Goal: Communication & Community: Participate in discussion

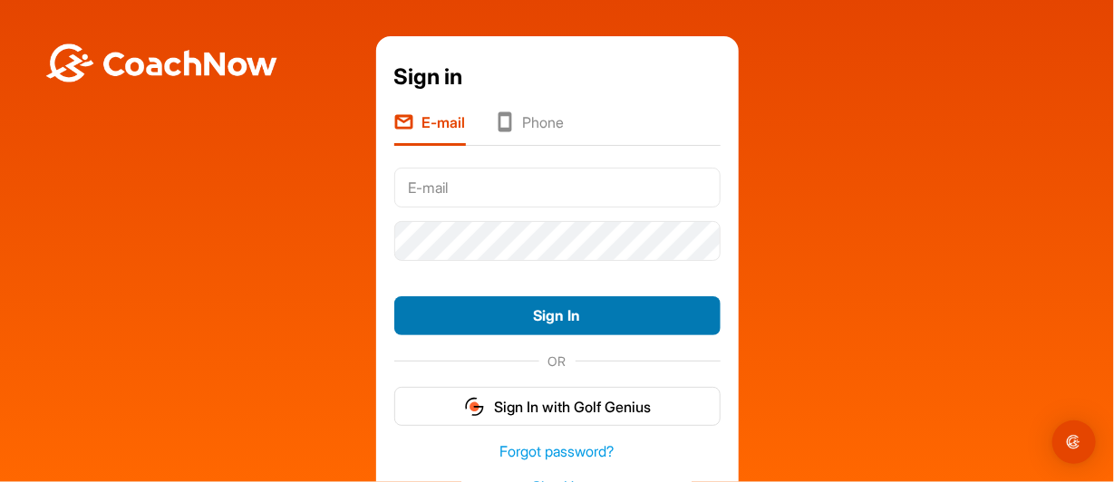
type input "[EMAIL_ADDRESS][DOMAIN_NAME]"
click at [557, 317] on button "Sign In" at bounding box center [557, 315] width 326 height 39
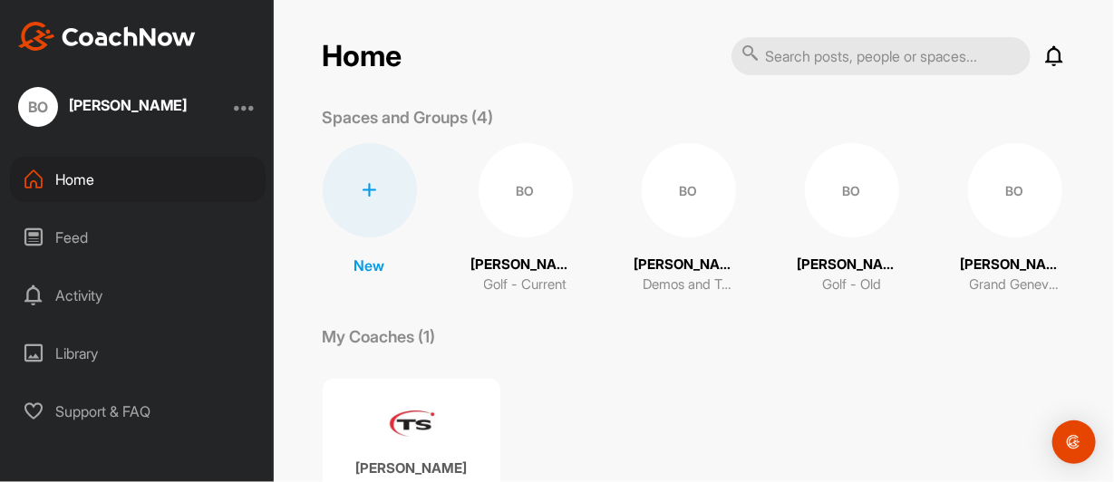
click at [88, 297] on div "Activity" at bounding box center [138, 295] width 256 height 45
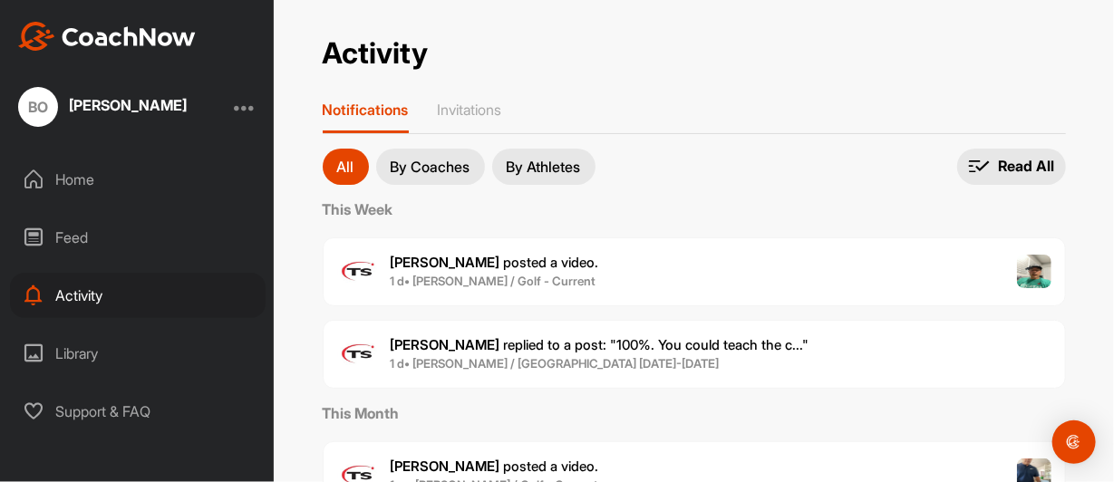
click at [68, 240] on div "Feed" at bounding box center [138, 237] width 256 height 45
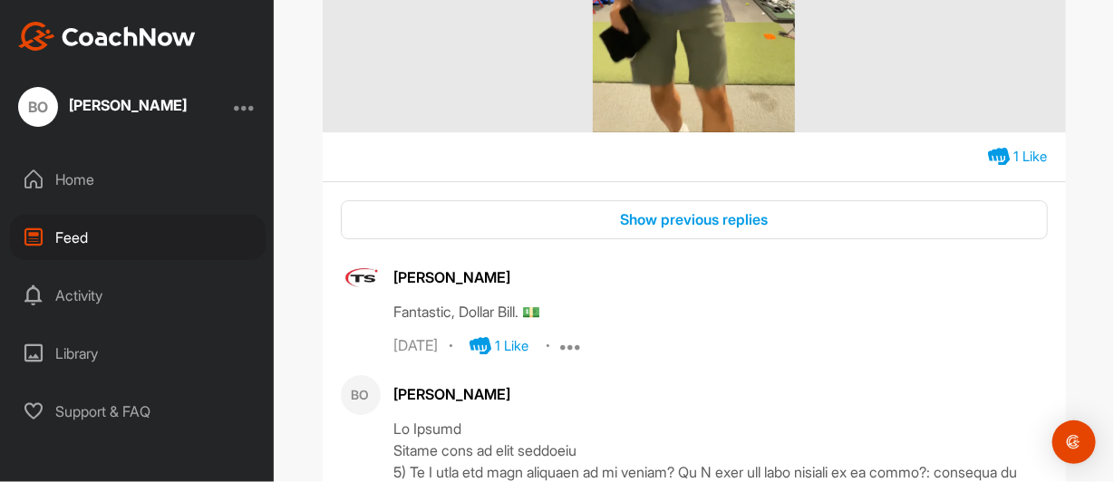
scroll to position [4350, 0]
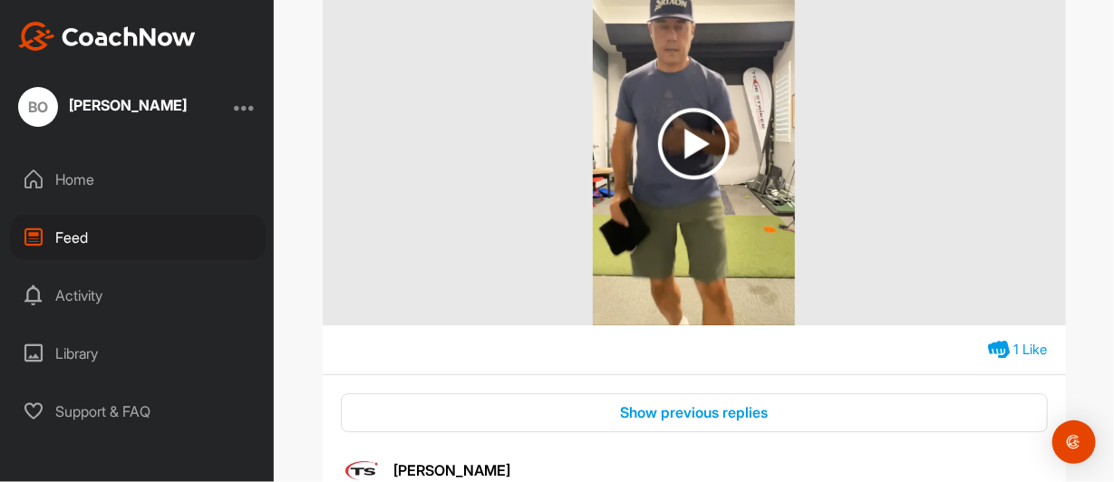
click at [87, 292] on div "Activity" at bounding box center [138, 295] width 256 height 45
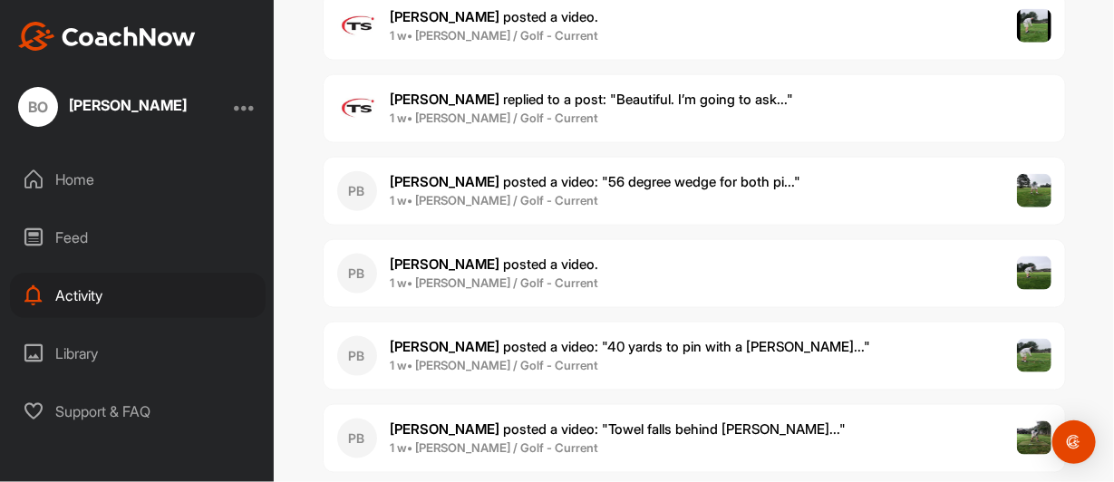
scroll to position [725, 0]
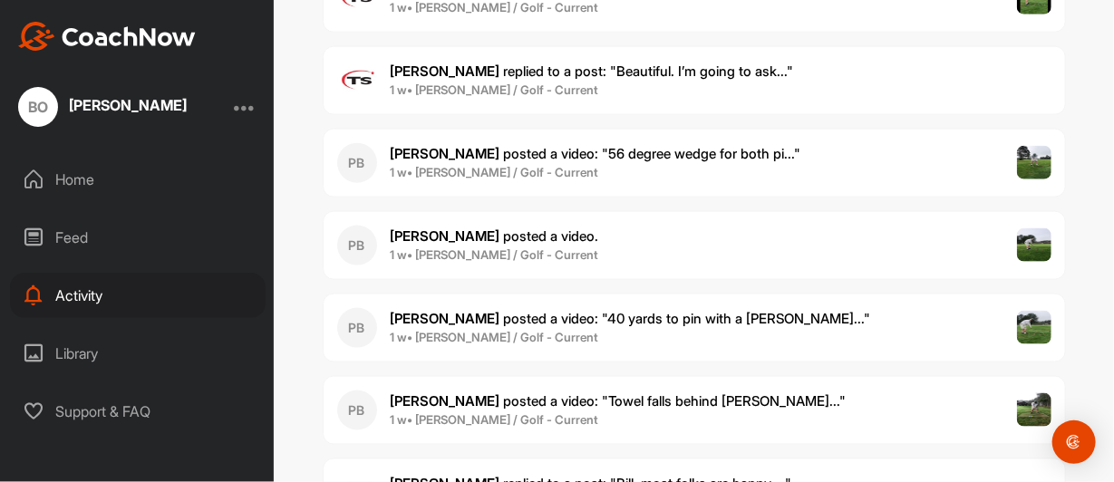
click at [462, 230] on span "[PERSON_NAME] posted a video ." at bounding box center [495, 235] width 208 height 17
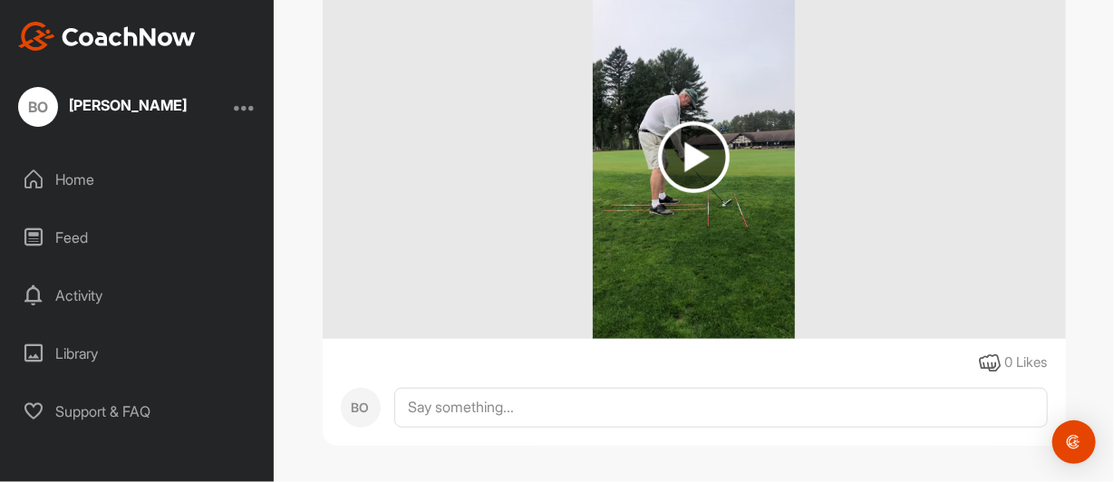
scroll to position [293, 0]
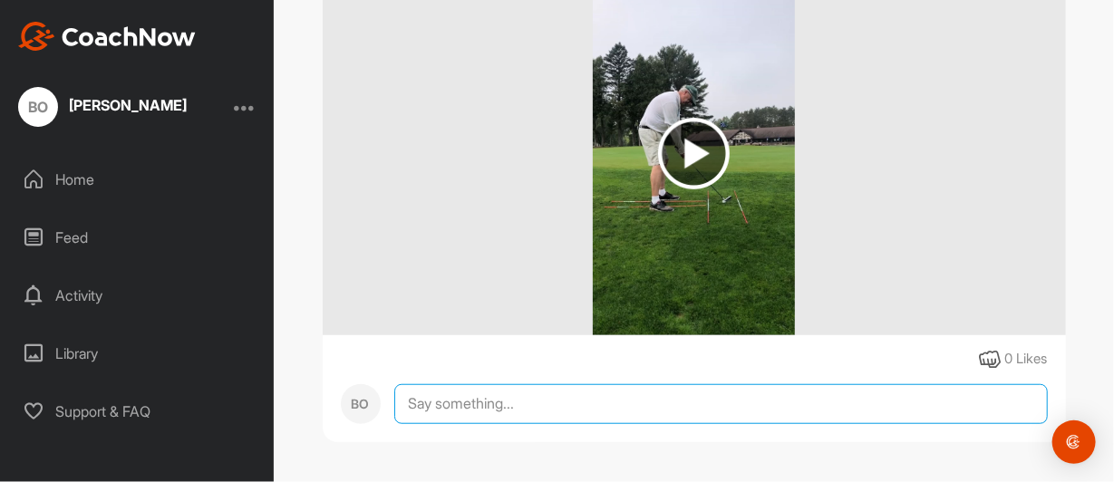
click at [414, 407] on textarea at bounding box center [720, 404] width 653 height 40
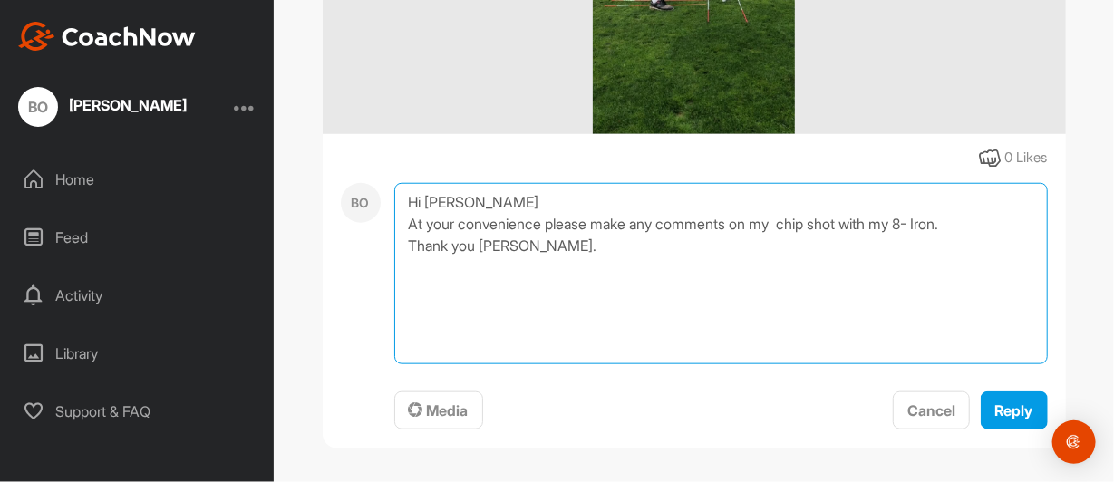
scroll to position [500, 0]
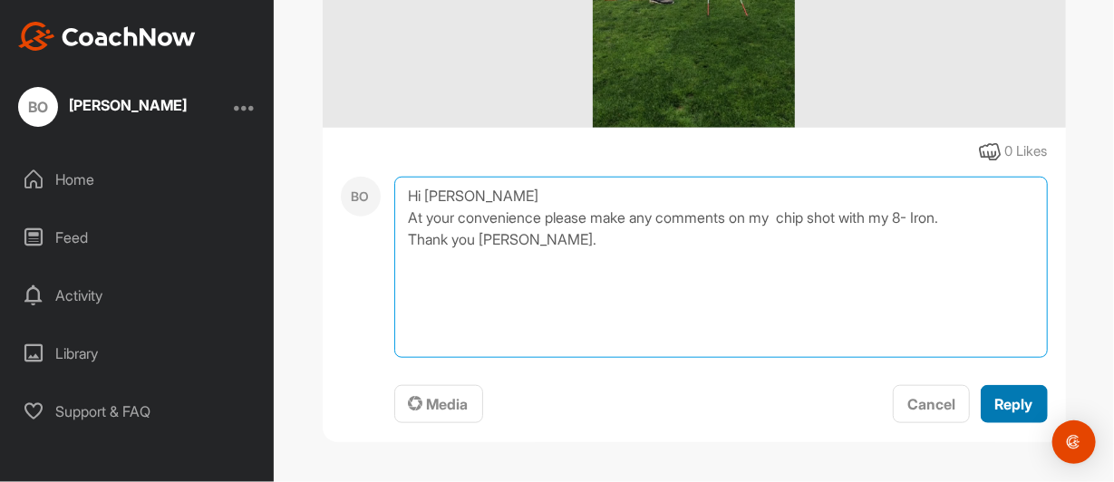
type textarea "Hi [PERSON_NAME] At your convenience please make any comments on my chip shot w…"
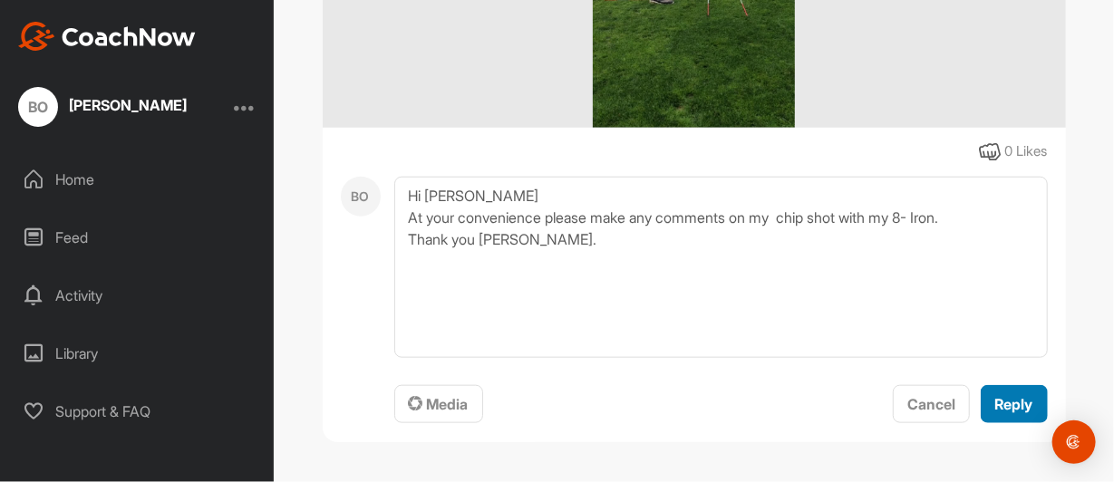
click at [1011, 401] on span "Reply" at bounding box center [1014, 404] width 38 height 18
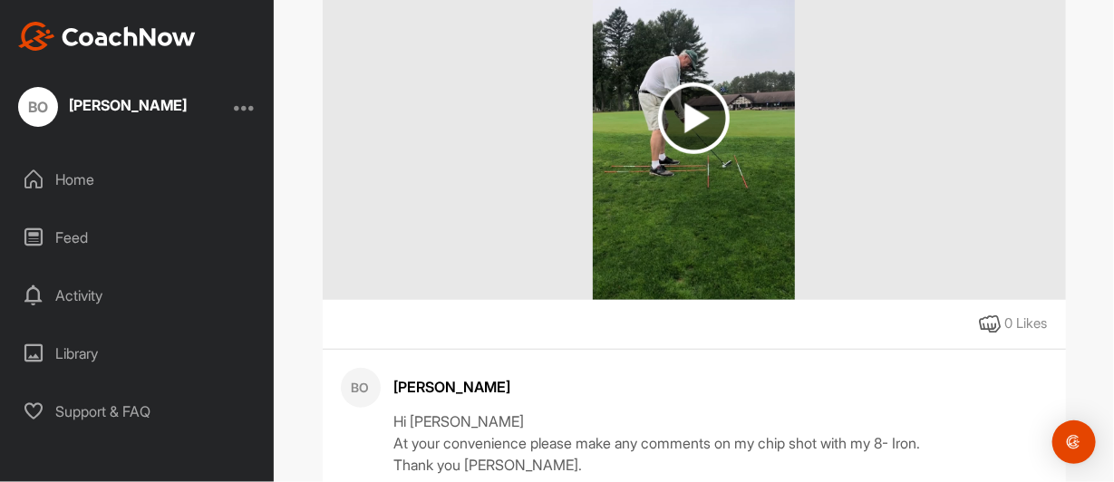
scroll to position [110, 0]
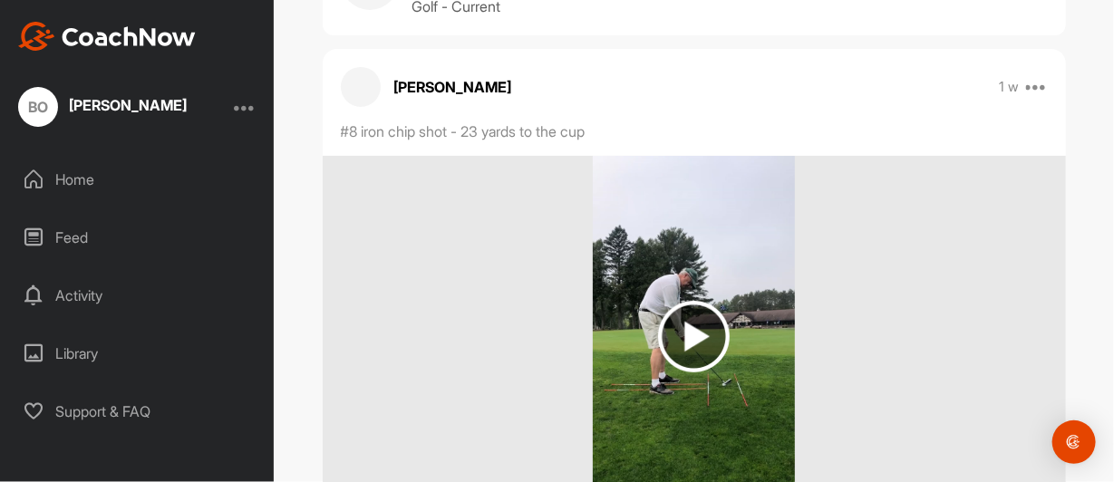
click at [690, 334] on img at bounding box center [694, 337] width 72 height 72
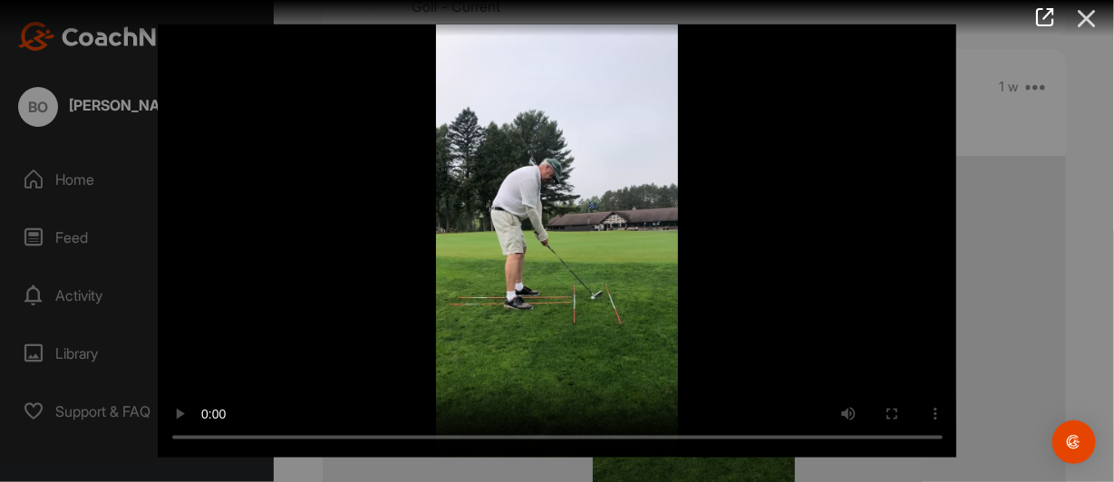
click at [1088, 16] on icon at bounding box center [1087, 19] width 42 height 34
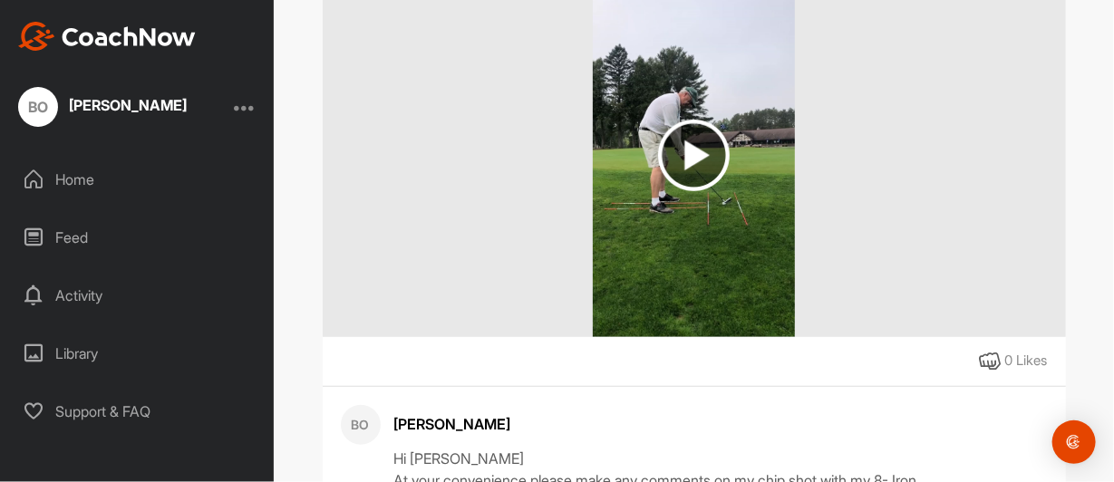
scroll to position [381, 0]
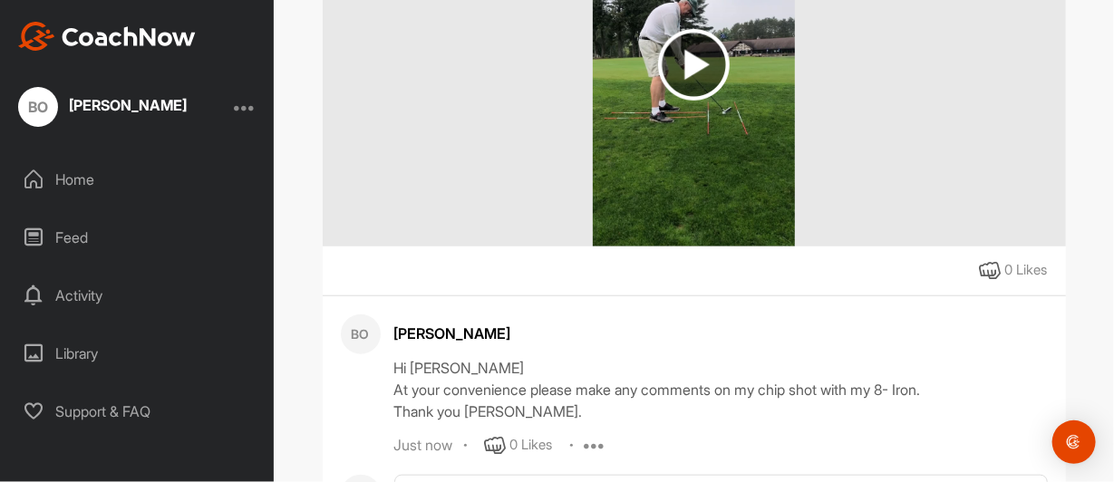
click at [90, 294] on div "Activity" at bounding box center [138, 295] width 256 height 45
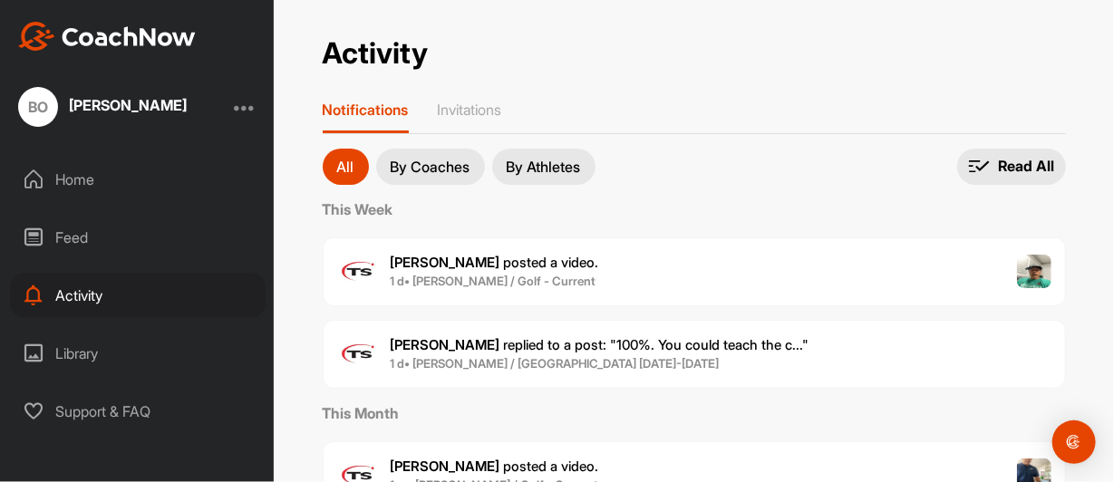
click at [430, 169] on p "By Coaches" at bounding box center [431, 166] width 80 height 14
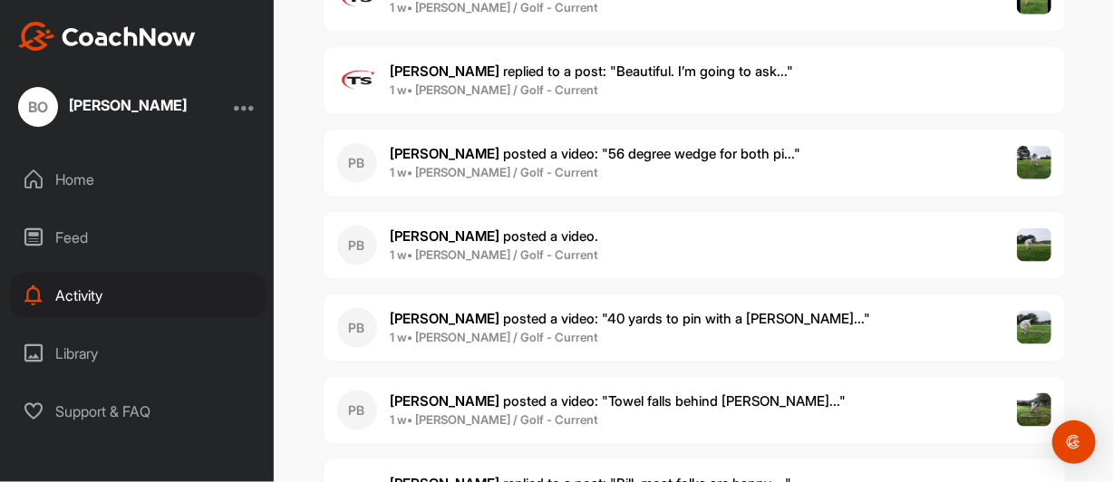
scroll to position [634, 0]
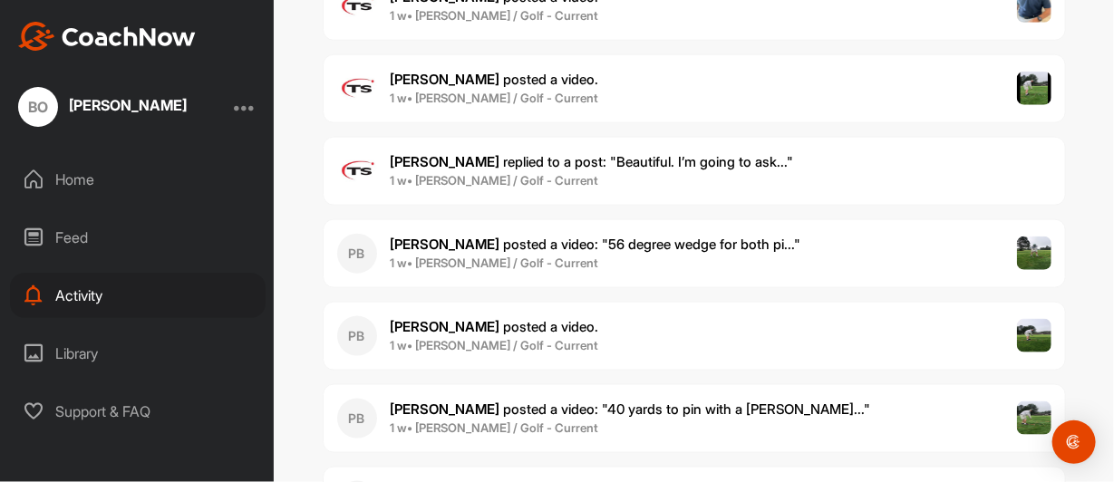
click at [518, 246] on p "Paul B. posted a video : " 56 degree wedge for both pi... "" at bounding box center [596, 245] width 410 height 21
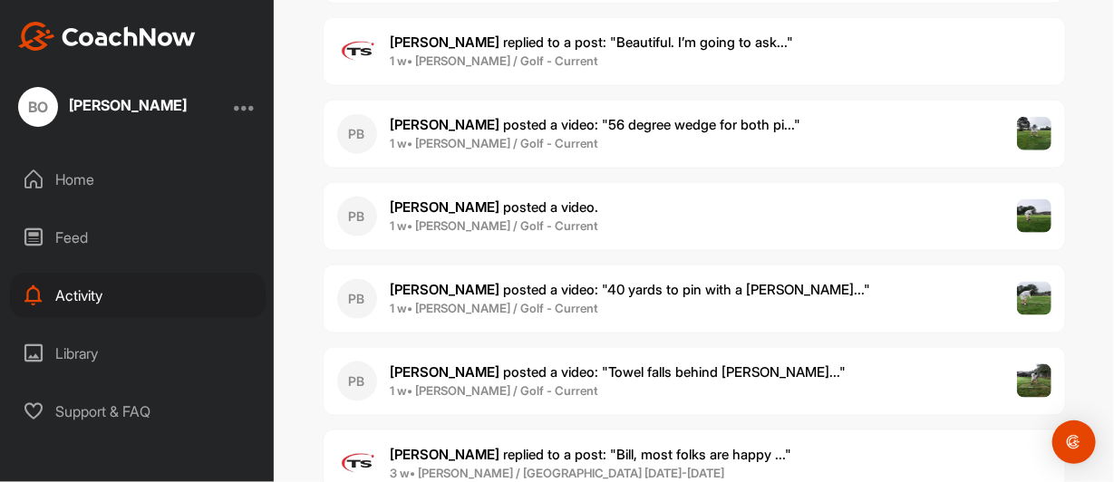
scroll to position [815, 0]
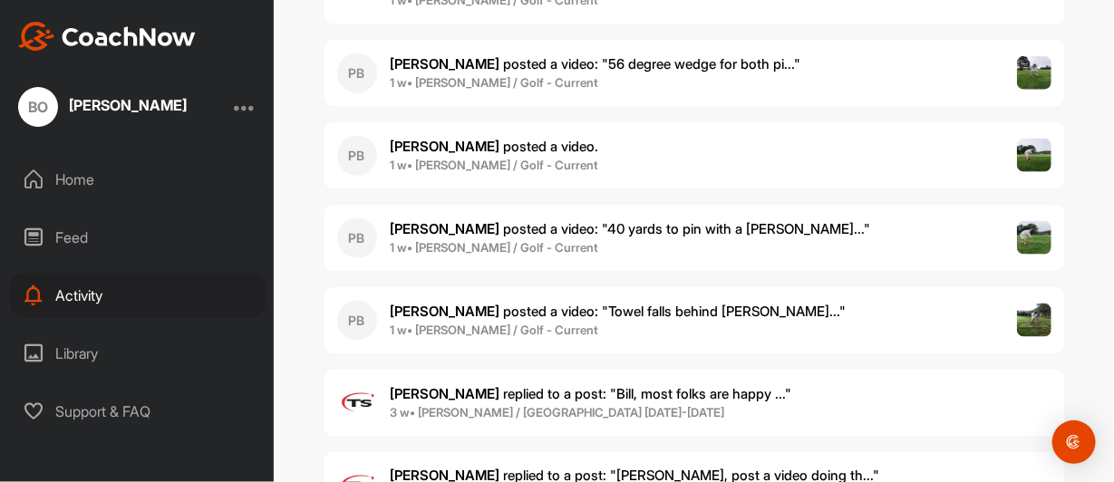
click at [449, 158] on b "1 w • Bill O. / Golf - Current" at bounding box center [495, 165] width 208 height 14
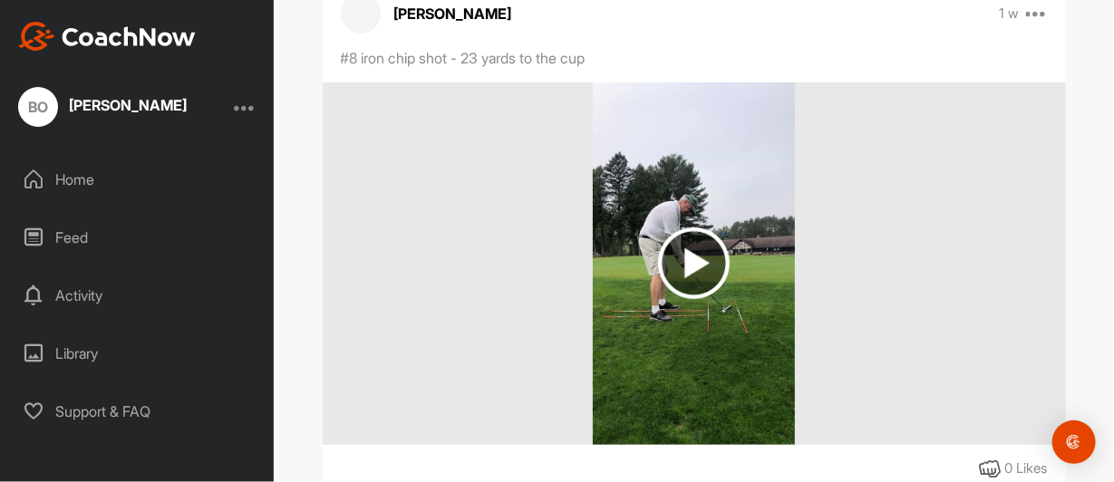
scroll to position [181, 0]
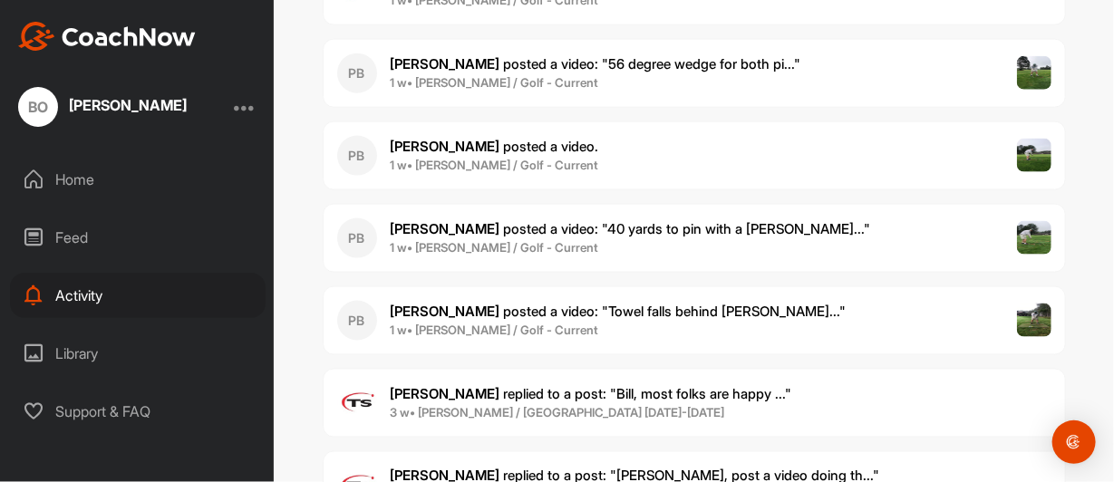
scroll to position [906, 0]
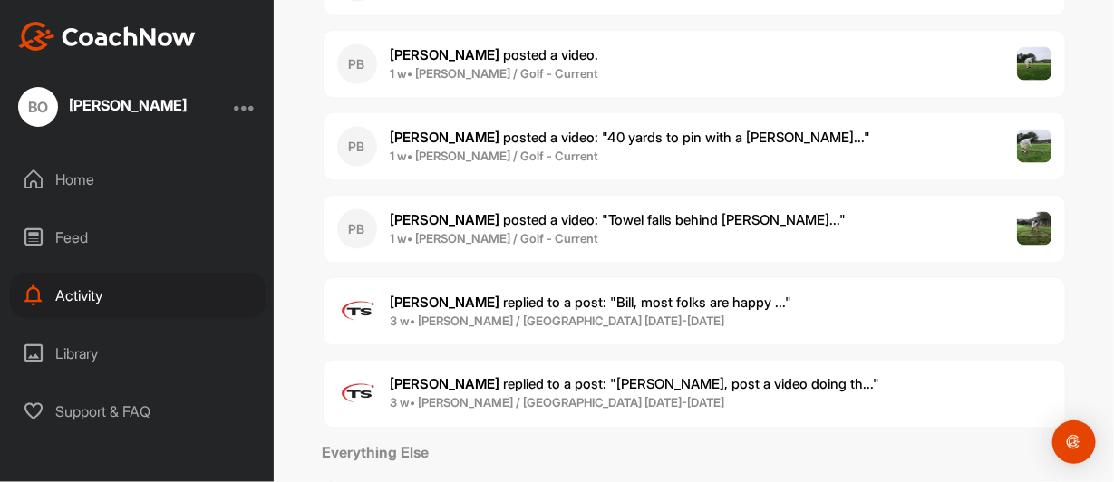
click at [504, 132] on span "Paul B. posted a video : " 40 yards to pin with a towe... "" at bounding box center [631, 137] width 480 height 17
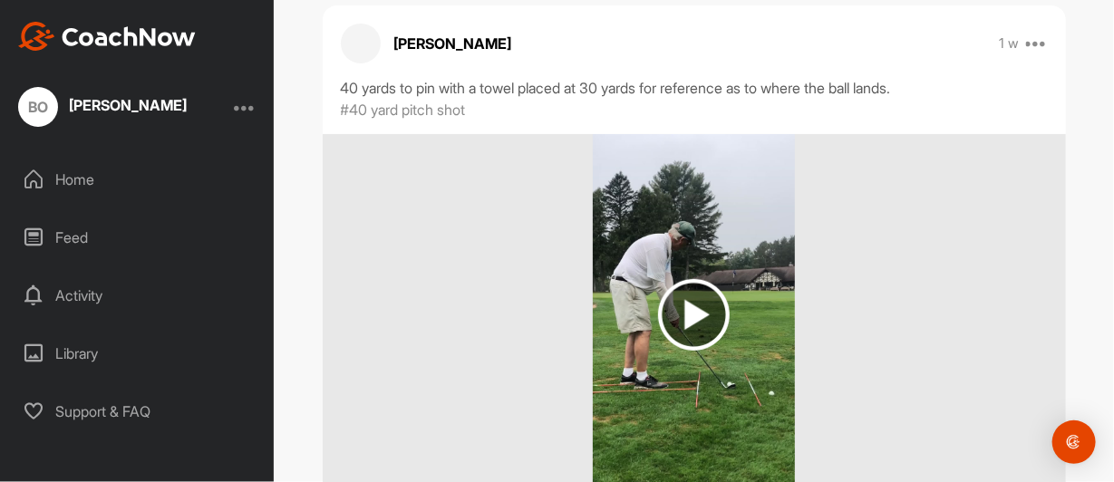
scroll to position [181, 0]
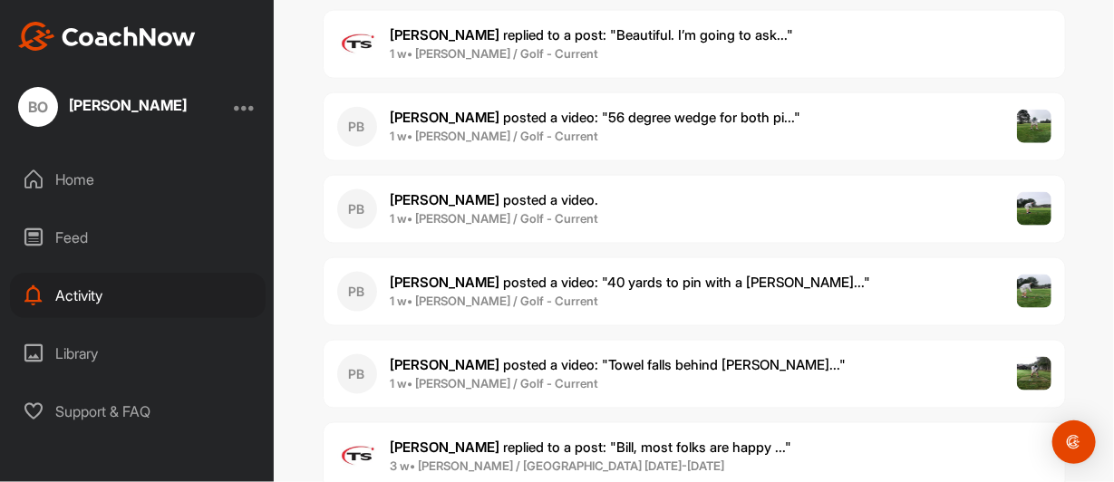
scroll to position [725, 0]
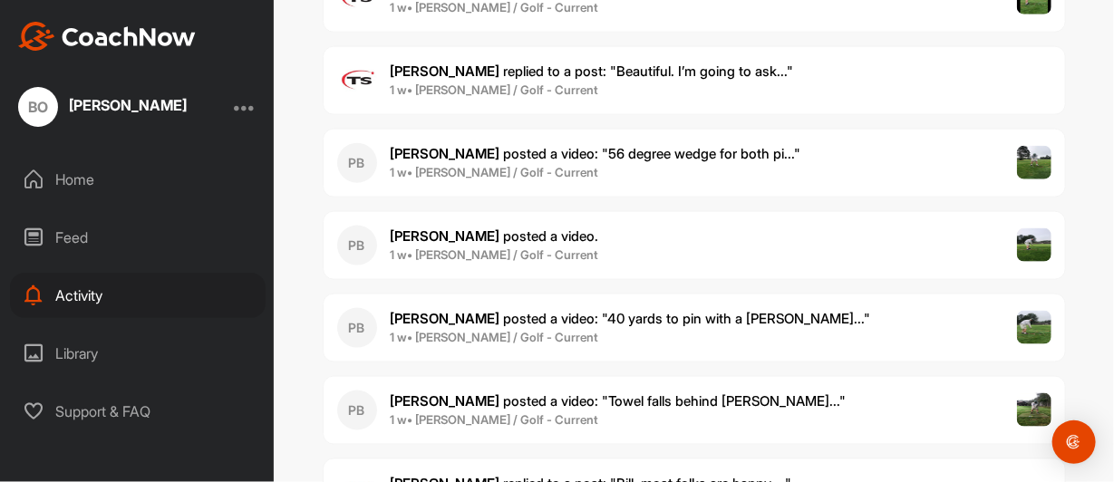
click at [456, 247] on b "1 w • Bill O. / Golf - Current" at bounding box center [495, 254] width 208 height 14
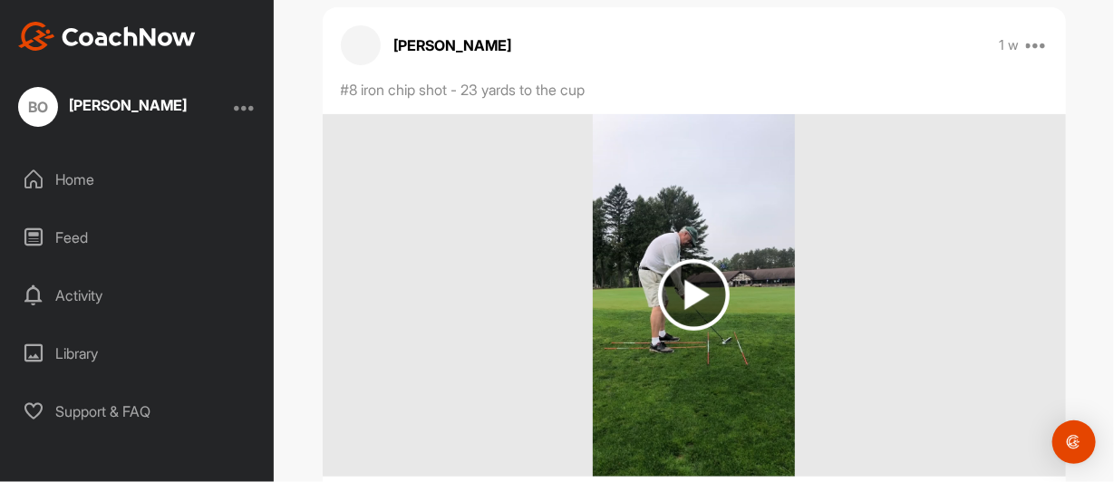
scroll to position [90, 0]
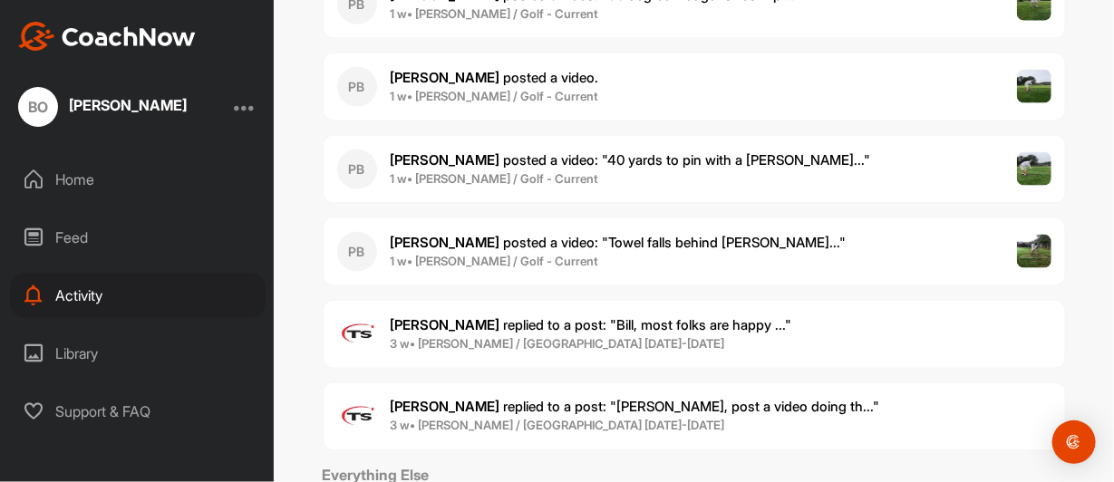
scroll to position [906, 0]
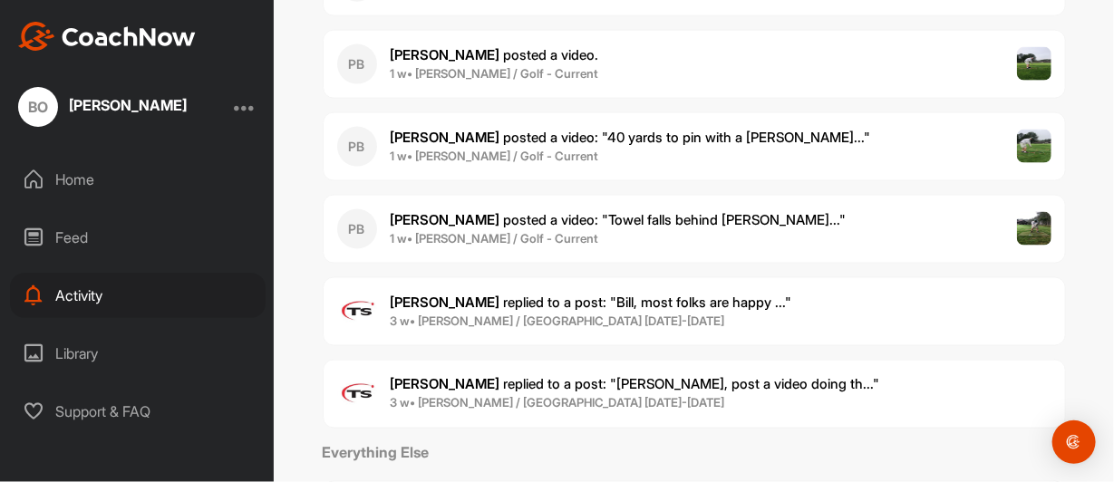
click at [488, 133] on span "Paul B. posted a video : " 40 yards to pin with a towe... "" at bounding box center [631, 137] width 480 height 17
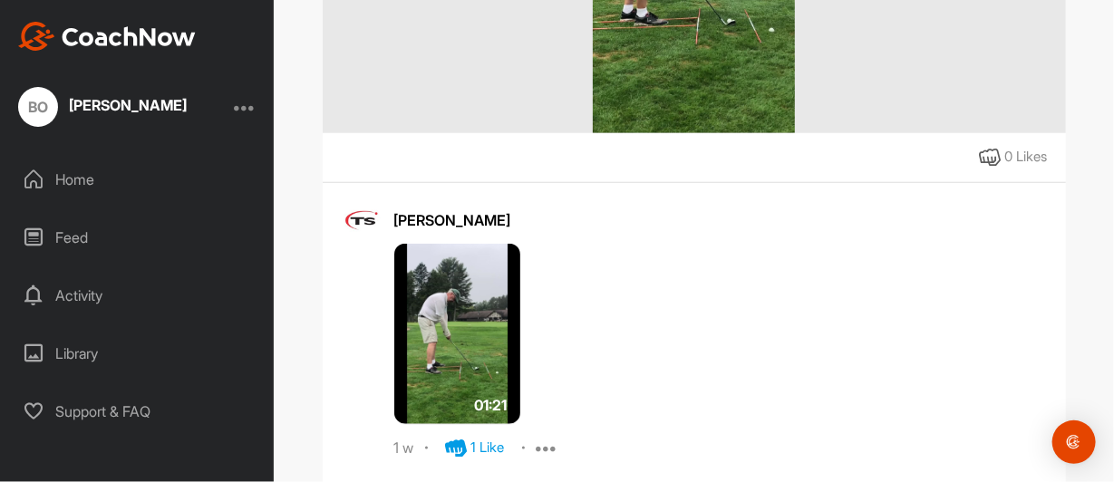
scroll to position [343, 0]
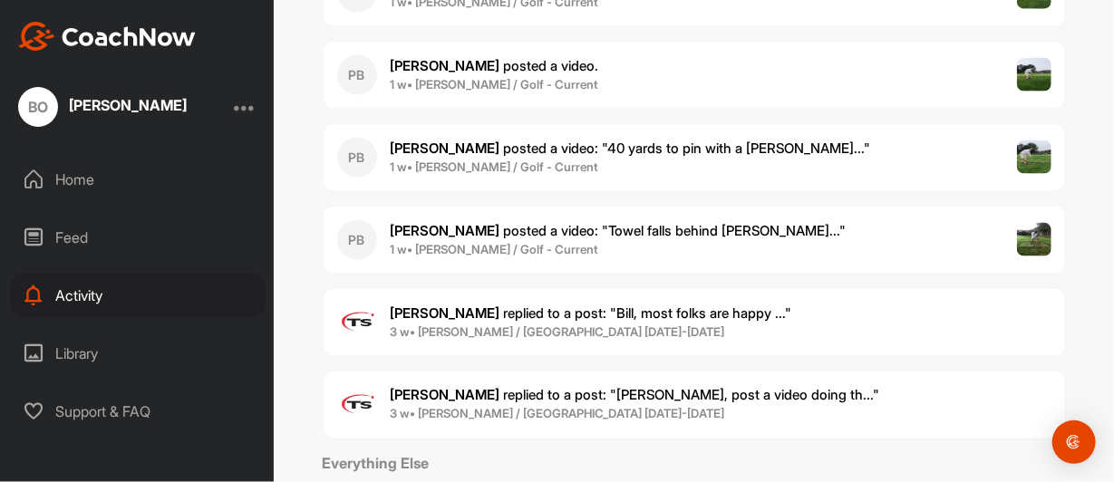
scroll to position [906, 0]
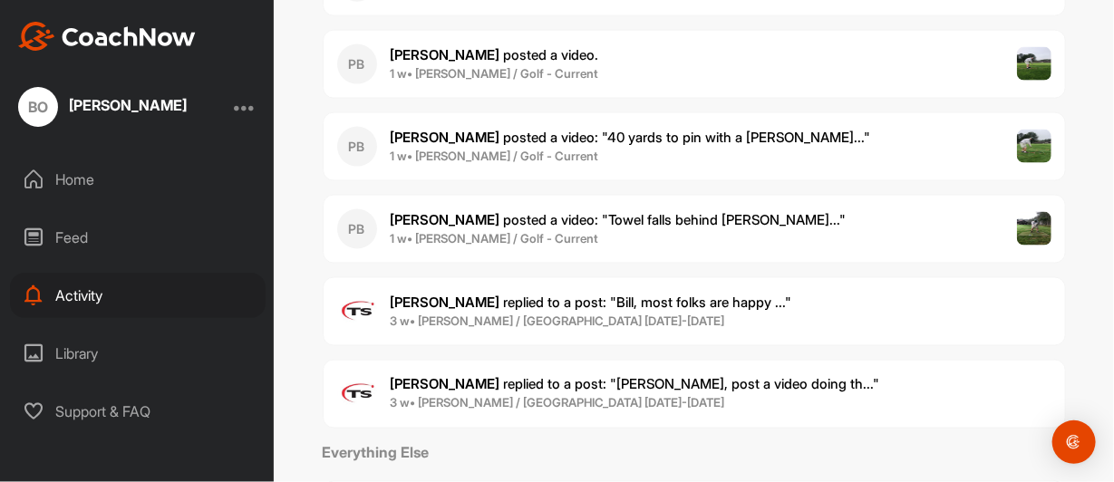
click at [482, 214] on span "Paul B. posted a video : " Towel falls behind Bill aft... "" at bounding box center [619, 219] width 456 height 17
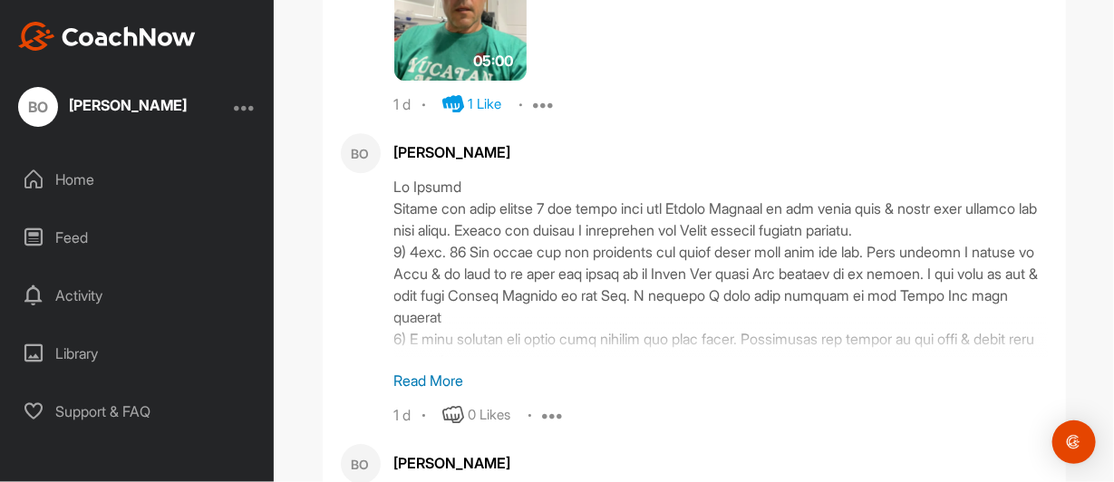
scroll to position [1994, 0]
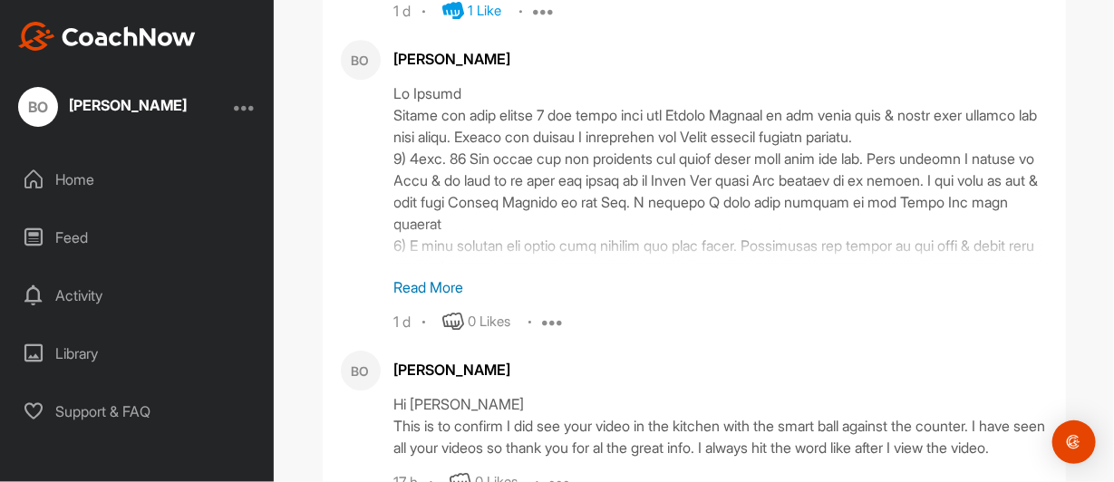
click at [421, 298] on p "Read More" at bounding box center [720, 287] width 653 height 22
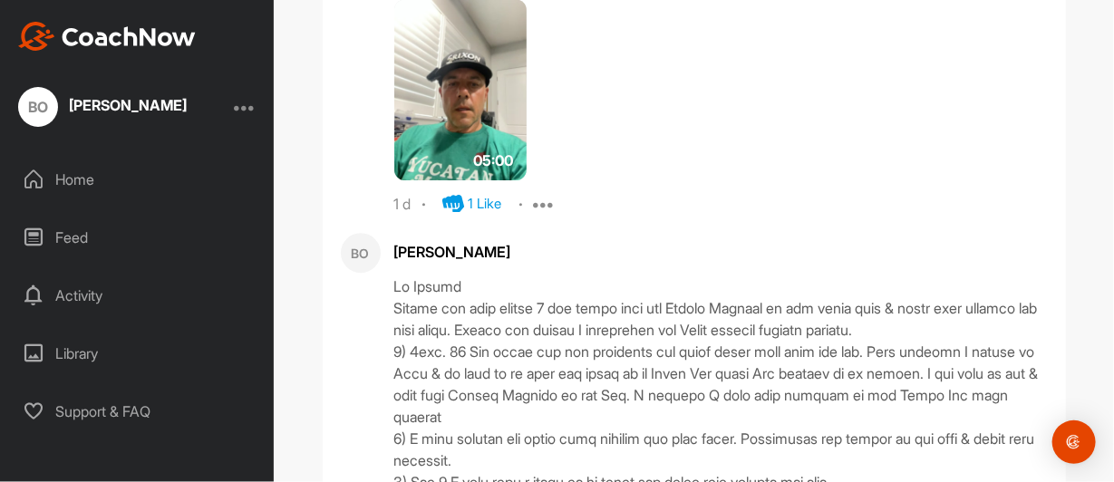
scroll to position [1797, 0]
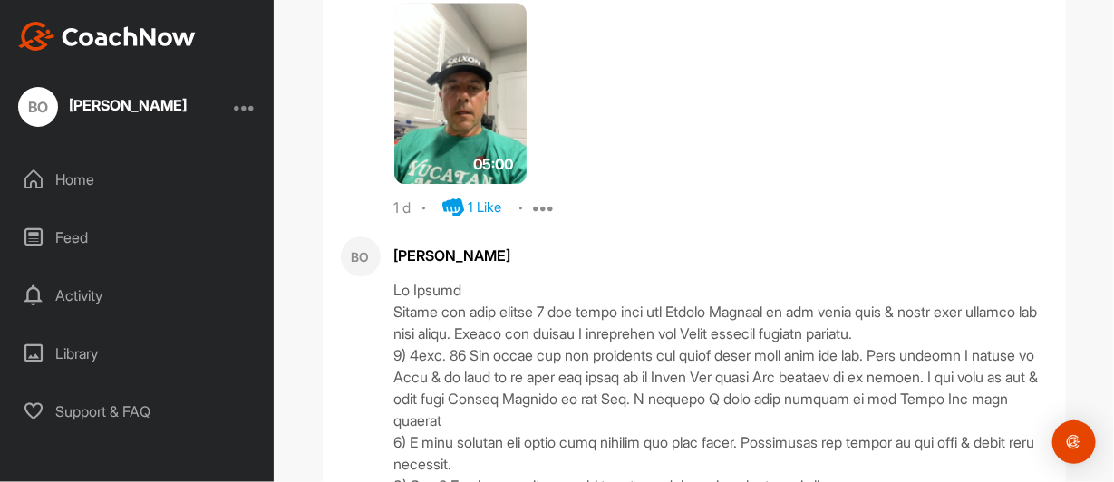
click at [246, 104] on div at bounding box center [245, 107] width 22 height 22
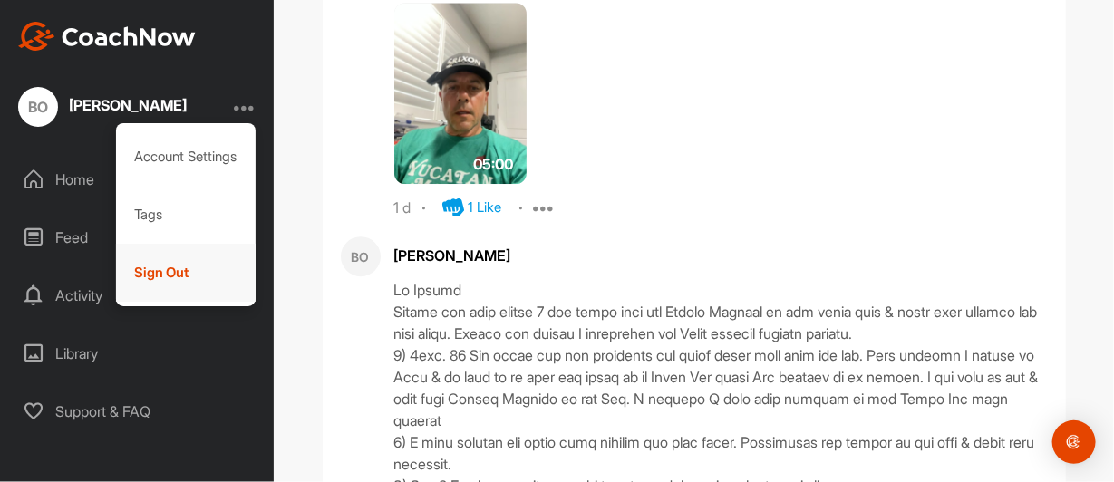
click at [160, 269] on div "Sign Out" at bounding box center [186, 273] width 140 height 58
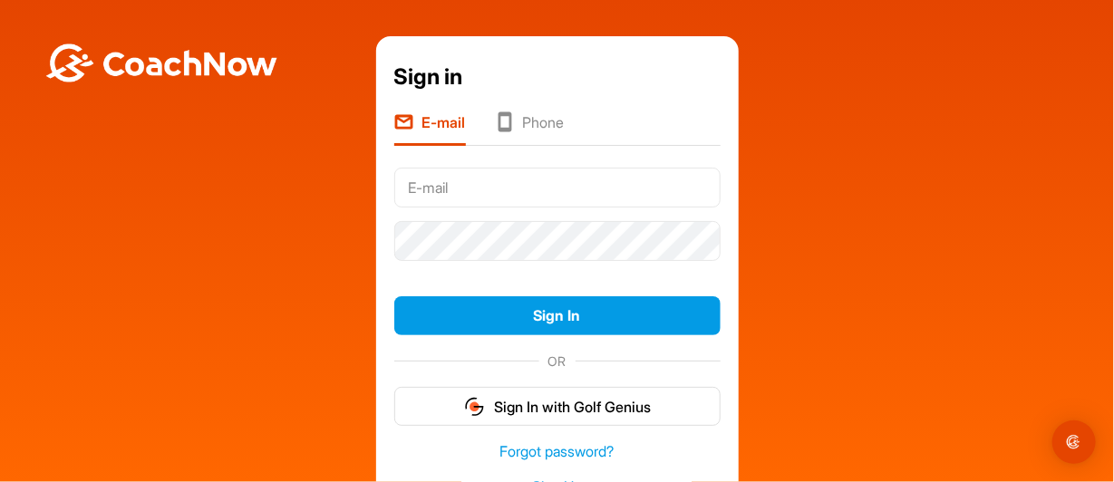
type input "[EMAIL_ADDRESS][DOMAIN_NAME]"
